Goal: Obtain resource: Obtain resource

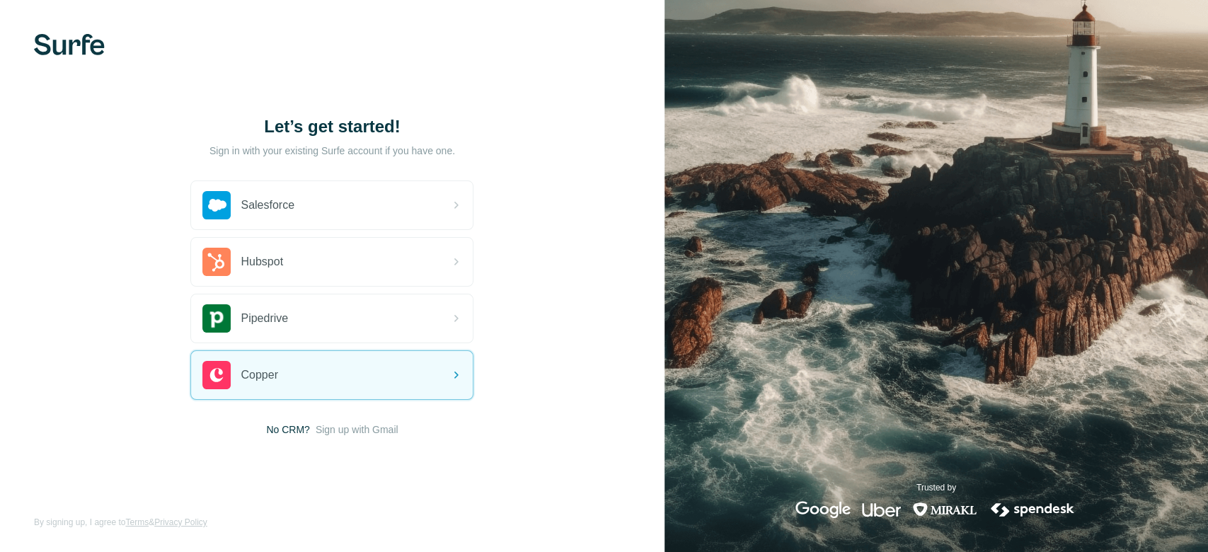
click at [344, 425] on span "Sign up with Gmail" at bounding box center [357, 430] width 83 height 14
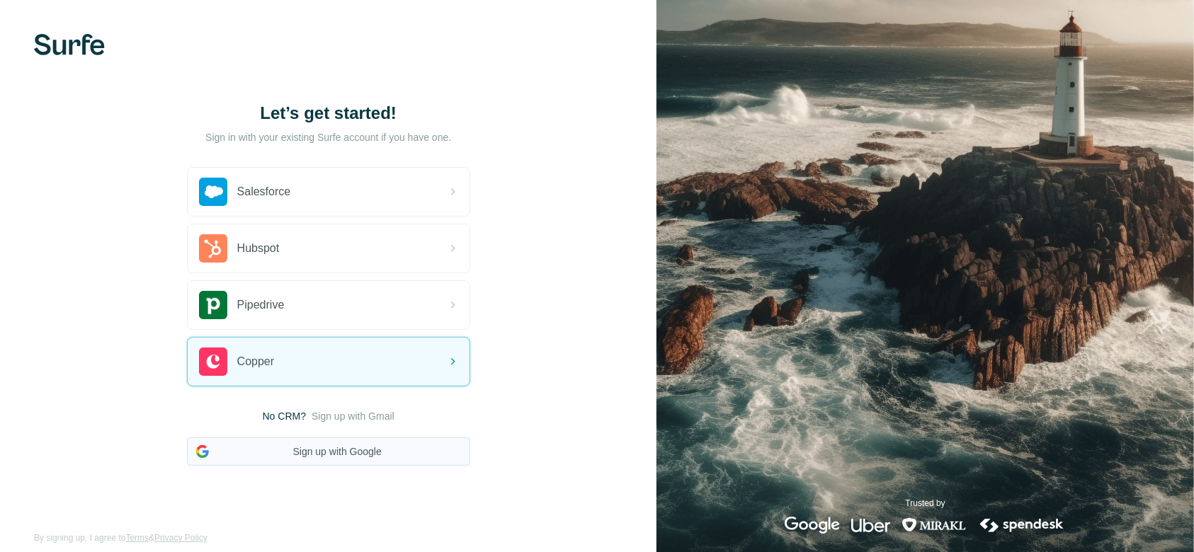
click at [343, 452] on button "Sign up with Google" at bounding box center [328, 451] width 283 height 28
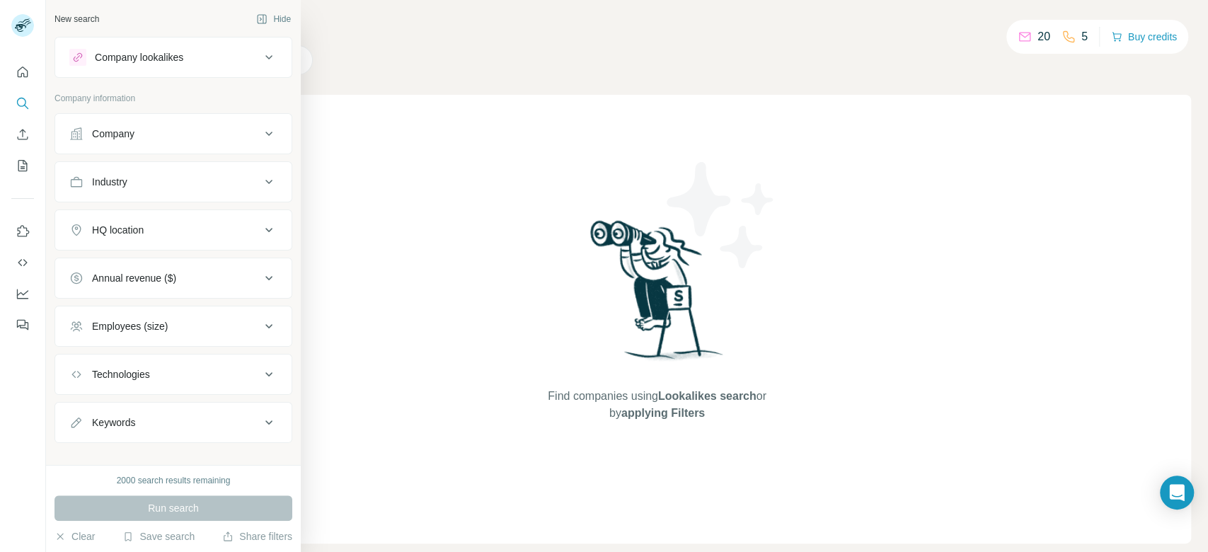
click at [166, 65] on div "Company lookalikes" at bounding box center [164, 57] width 191 height 17
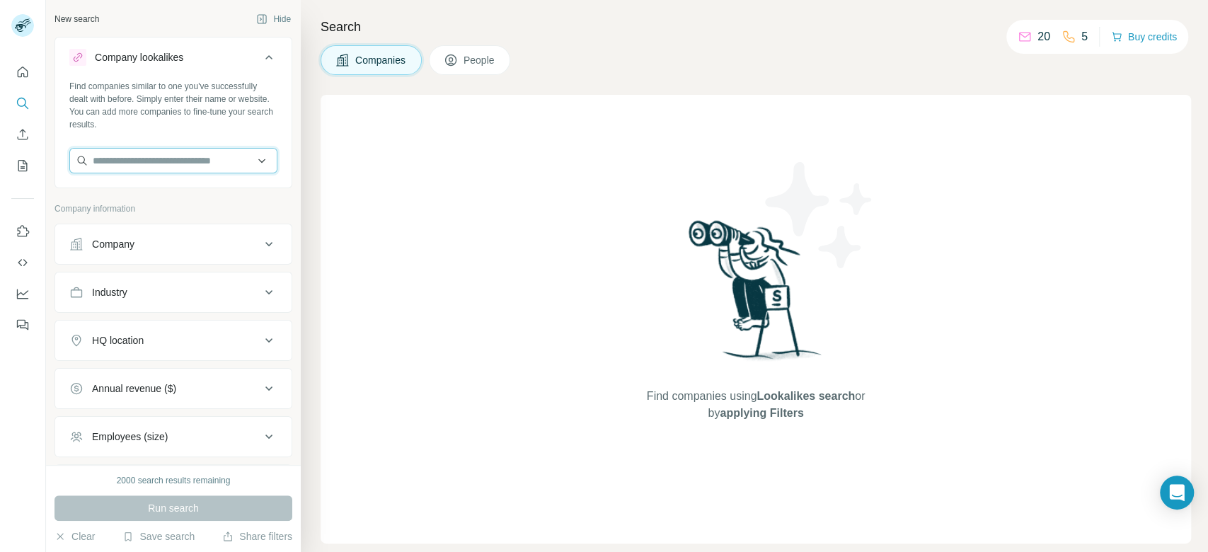
click at [103, 166] on input "text" at bounding box center [173, 160] width 208 height 25
paste input "**********"
type input "**********"
click at [138, 196] on p "[PERSON_NAME] Garment" at bounding box center [171, 192] width 123 height 14
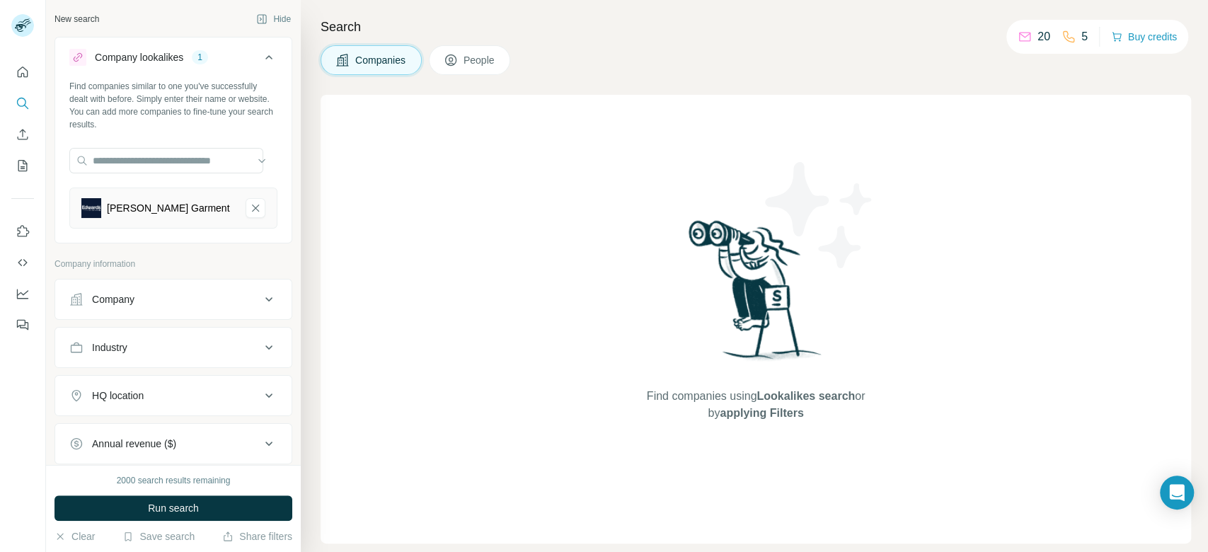
scroll to position [0, 0]
click at [244, 404] on button "HQ location" at bounding box center [173, 396] width 236 height 34
click at [208, 435] on input "text" at bounding box center [173, 430] width 208 height 25
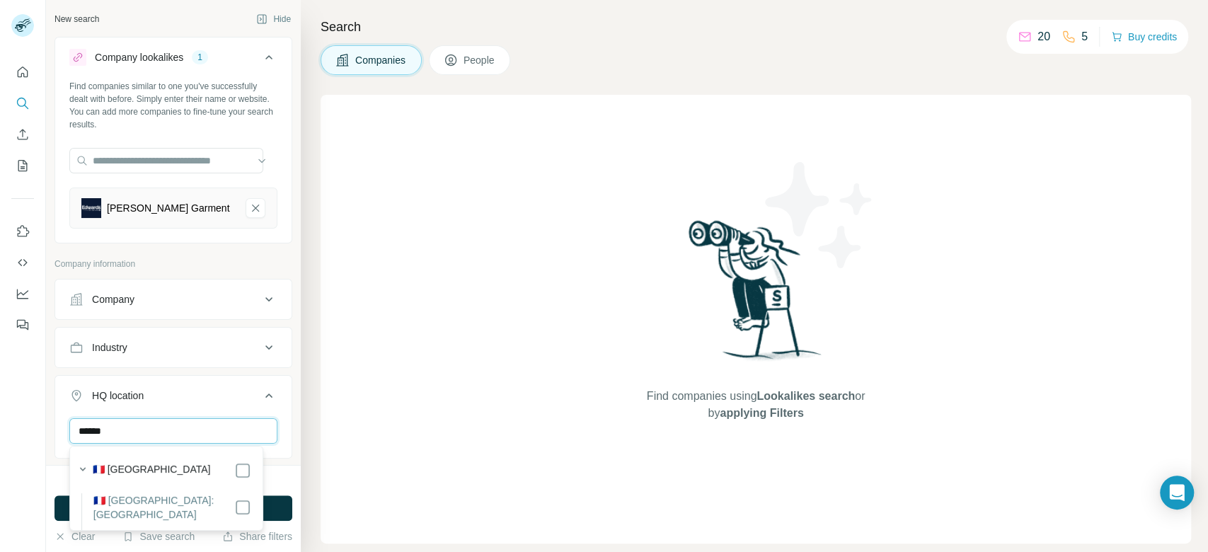
type input "******"
click at [274, 503] on button "Run search" at bounding box center [174, 508] width 238 height 25
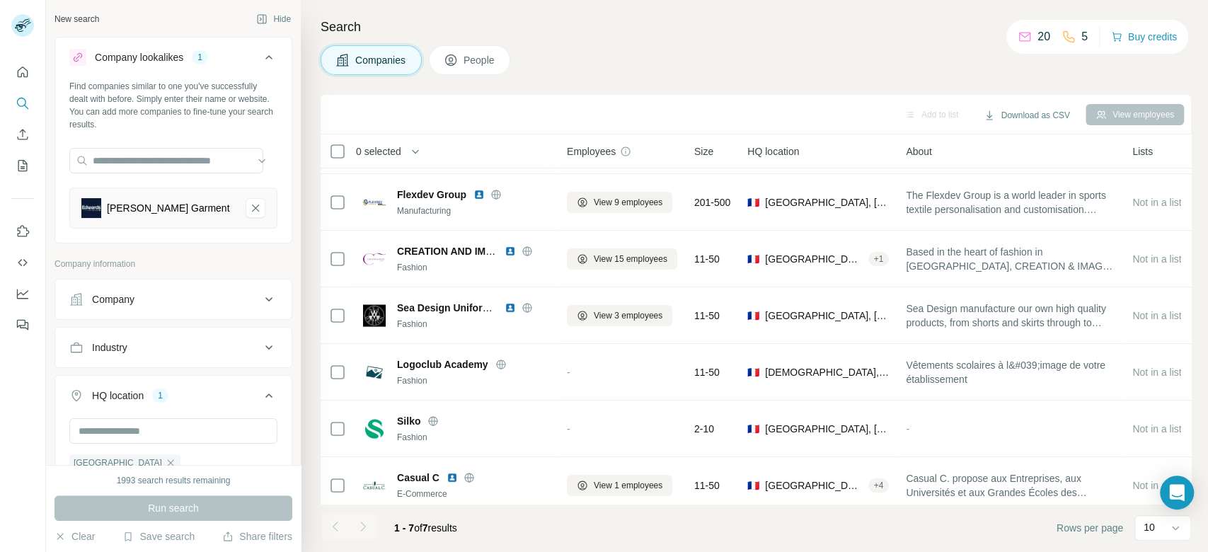
scroll to position [69, 0]
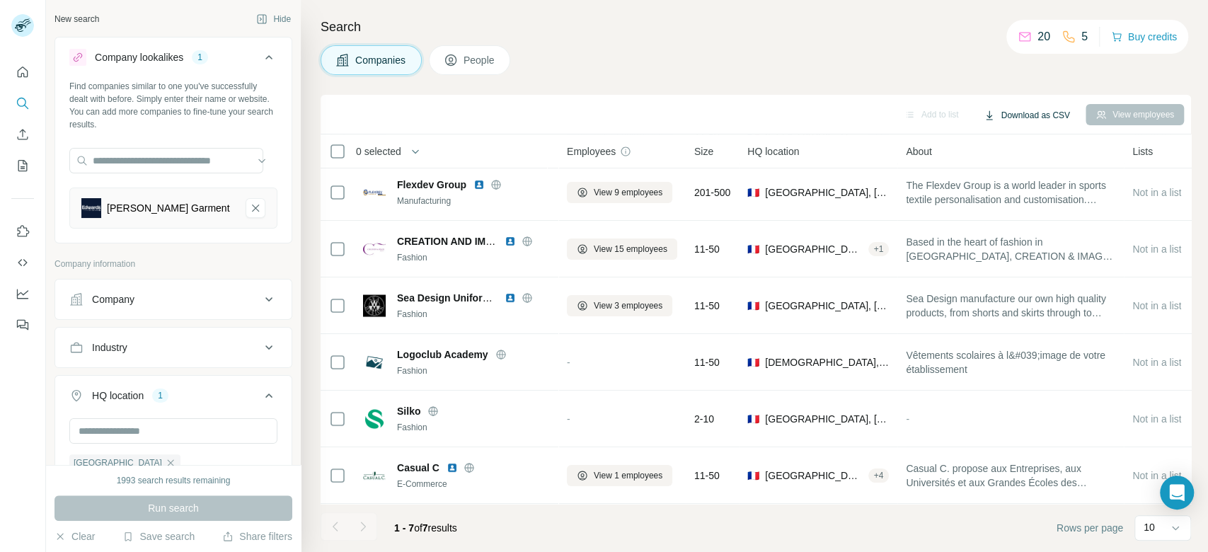
click at [1008, 113] on button "Download as CSV" at bounding box center [1026, 115] width 105 height 21
click at [1063, 149] on div "Only current page (7)" at bounding box center [1041, 144] width 127 height 25
click at [183, 165] on input "text" at bounding box center [166, 160] width 194 height 25
paste input "**********"
type input "**********"
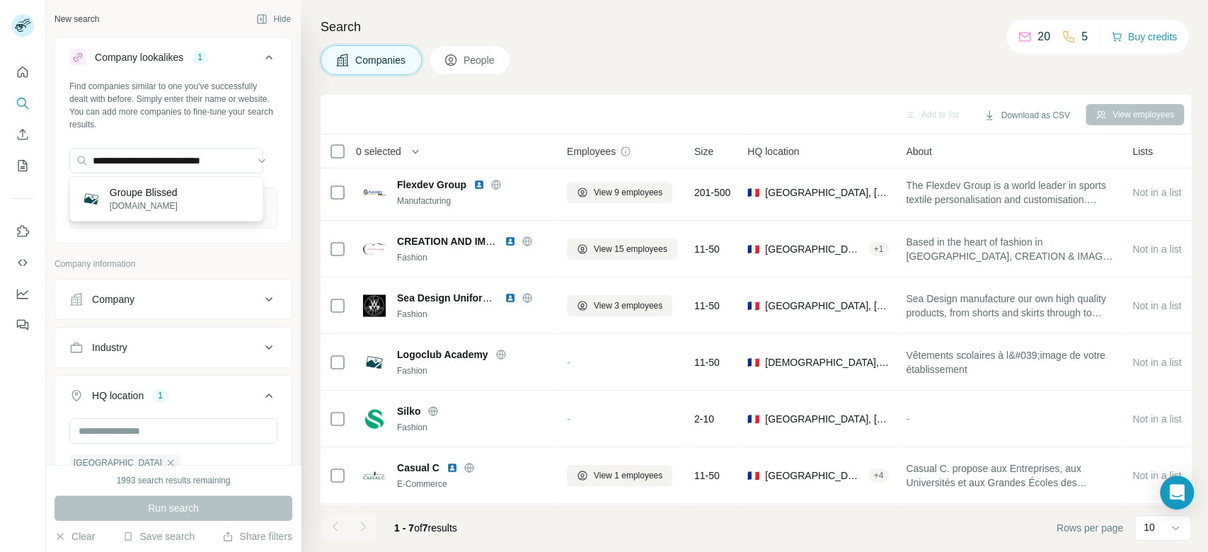
click at [198, 195] on div "Groupe Blissed [DOMAIN_NAME]" at bounding box center [166, 199] width 187 height 38
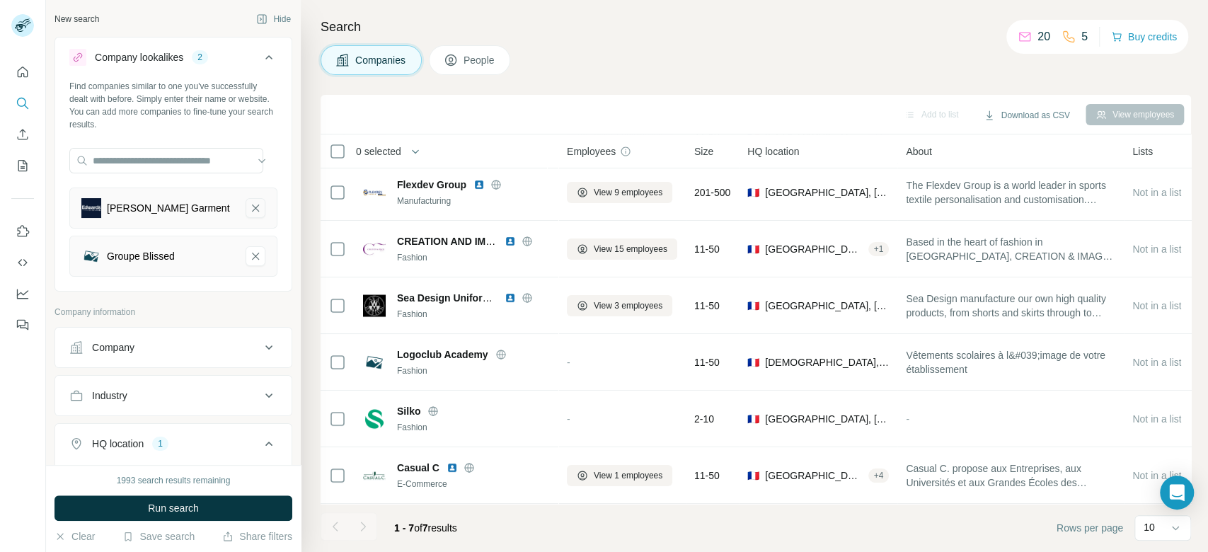
click at [249, 210] on icon "Edwards Garment-remove-button" at bounding box center [255, 208] width 13 height 14
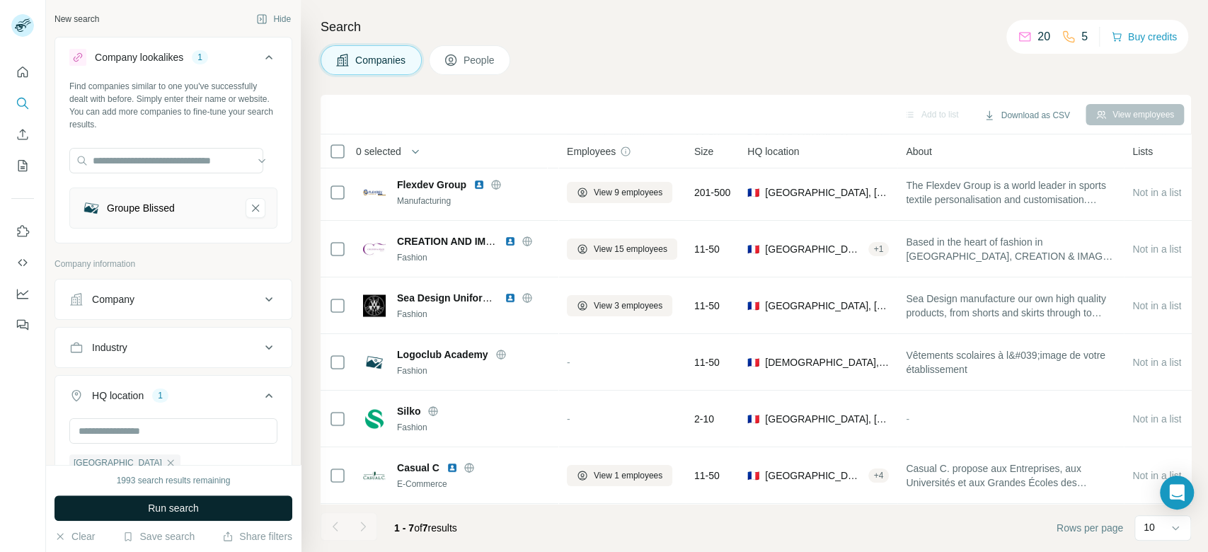
click at [214, 513] on button "Run search" at bounding box center [174, 508] width 238 height 25
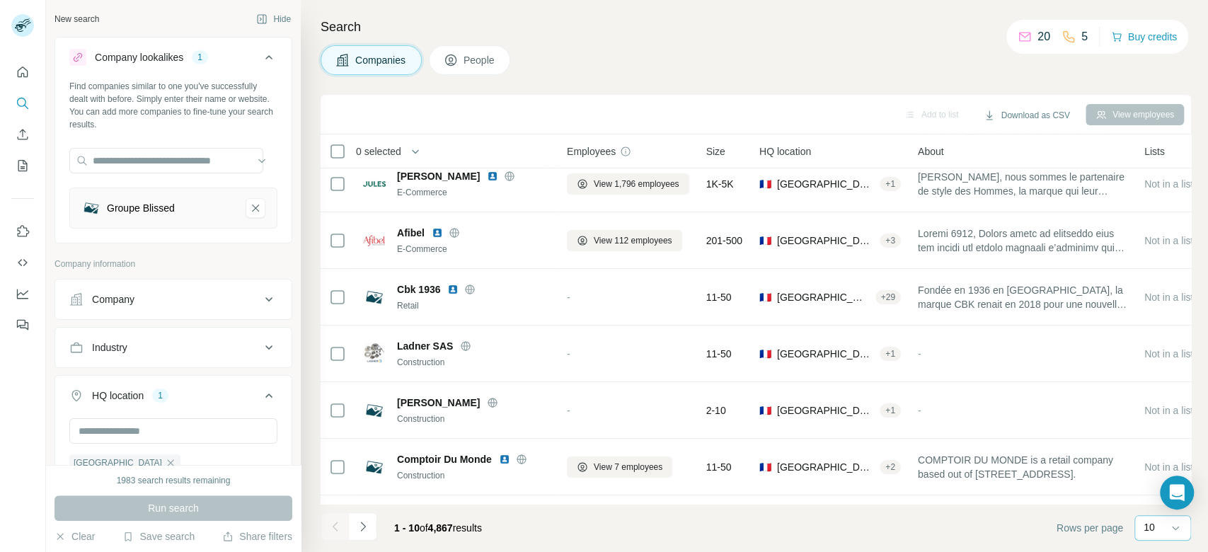
click at [1148, 527] on p "10" at bounding box center [1149, 527] width 11 height 14
click at [1150, 419] on p "60" at bounding box center [1152, 420] width 11 height 14
click at [1150, 535] on div "60" at bounding box center [1161, 528] width 35 height 24
click at [1147, 486] on p "10" at bounding box center [1152, 491] width 11 height 14
click at [1155, 527] on p "10" at bounding box center [1149, 527] width 11 height 14
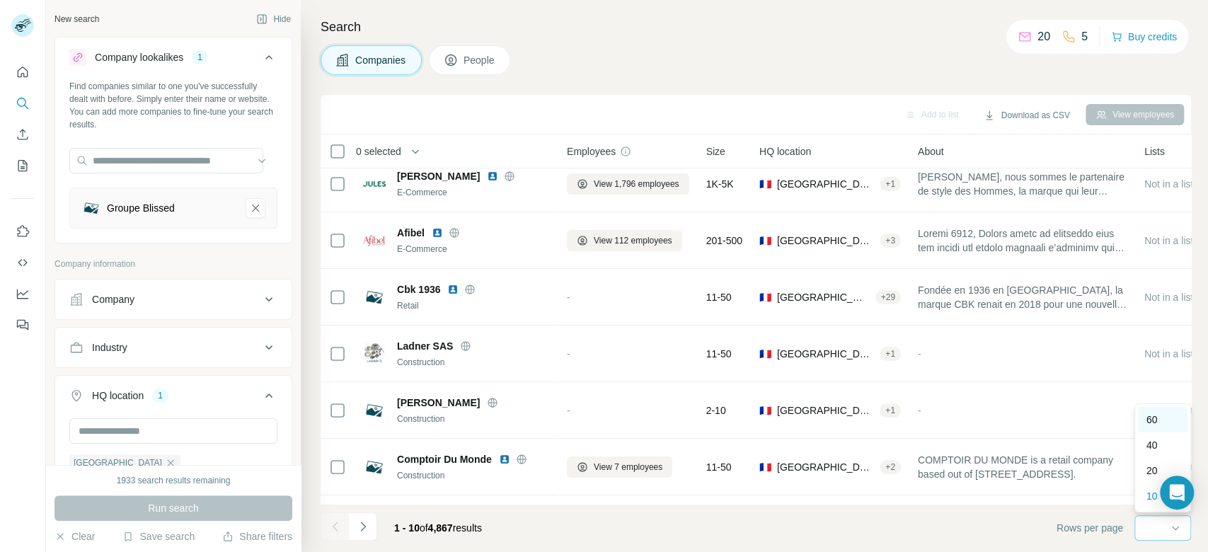
click at [1153, 418] on p "60" at bounding box center [1152, 420] width 11 height 14
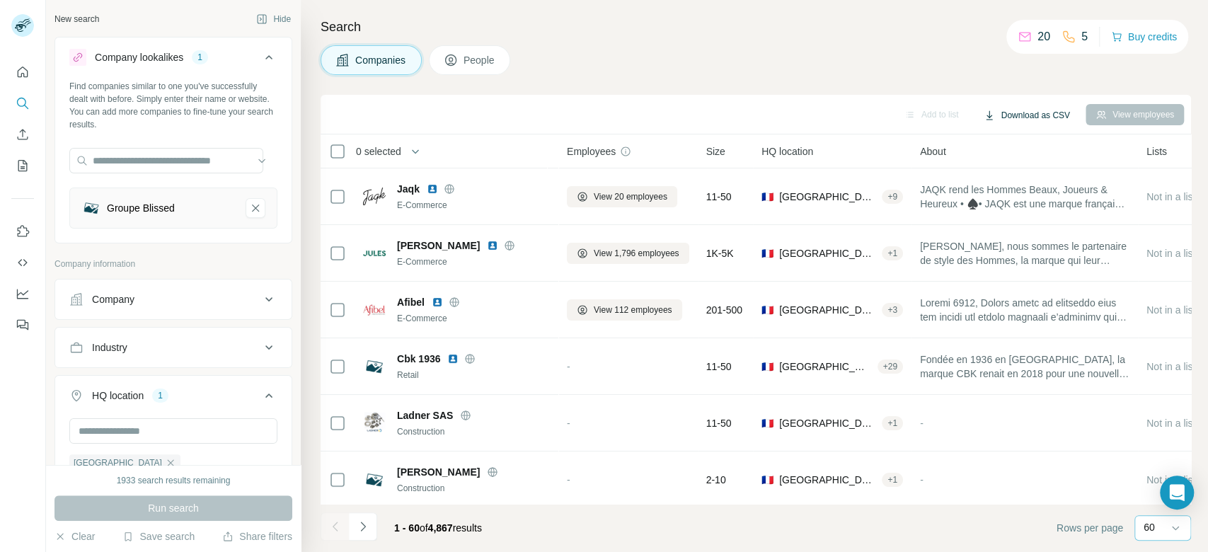
click at [1032, 115] on button "Download as CSV" at bounding box center [1026, 115] width 105 height 21
click at [1037, 143] on div "Only current page (60)" at bounding box center [1044, 144] width 132 height 25
